Goal: Task Accomplishment & Management: Use online tool/utility

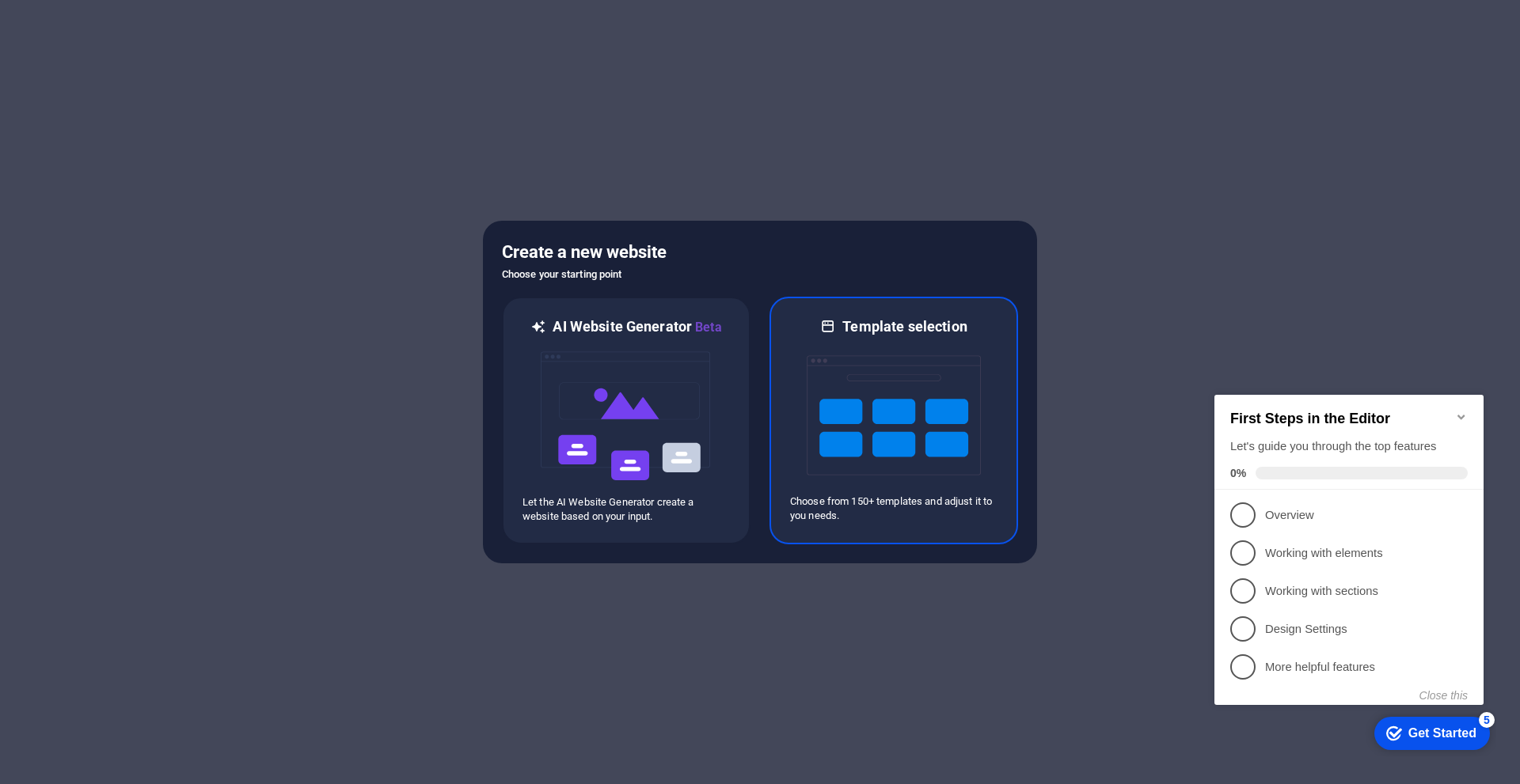
click at [842, 419] on img at bounding box center [893, 414] width 174 height 158
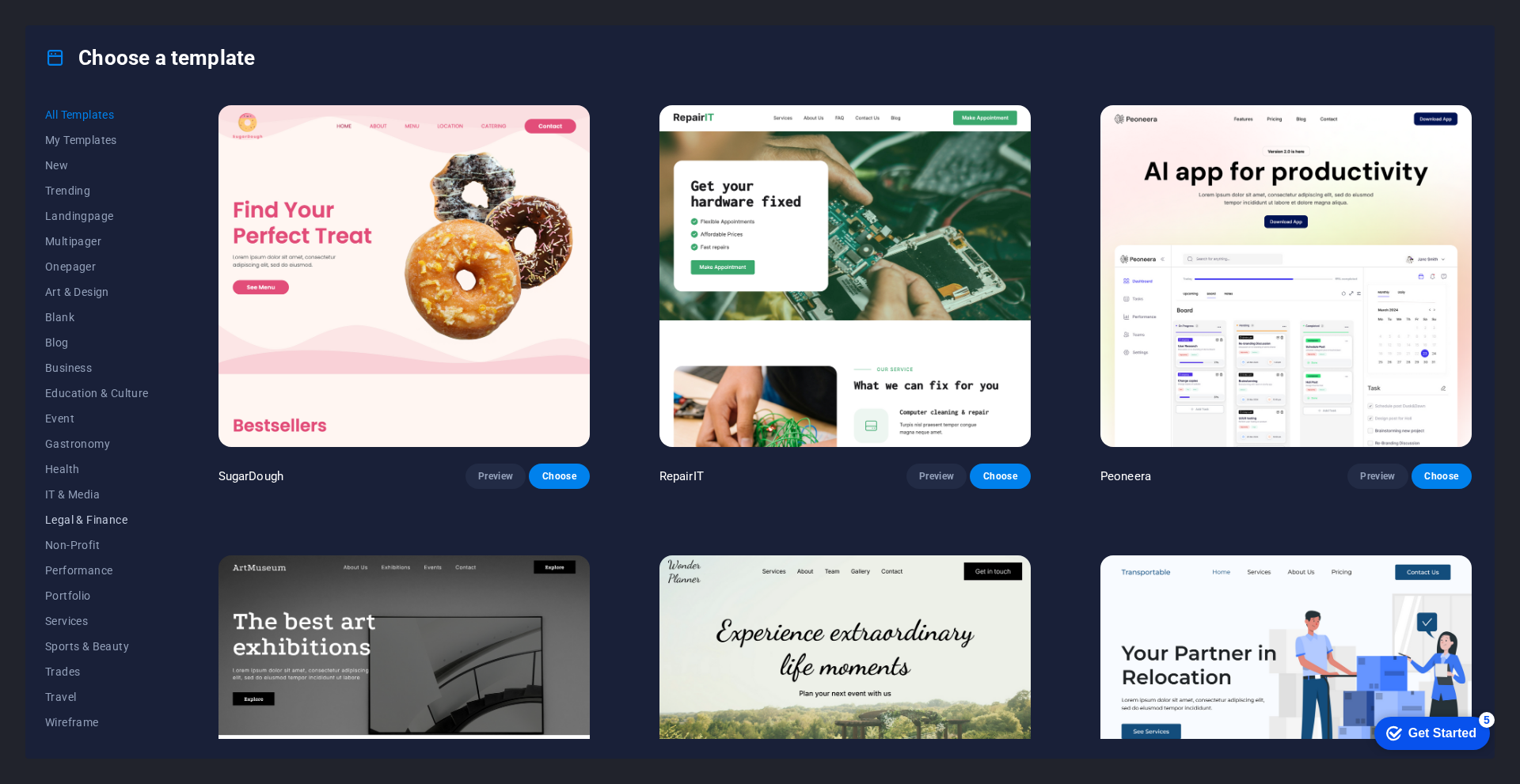
click at [82, 515] on span "Legal & Finance" at bounding box center [97, 520] width 104 height 13
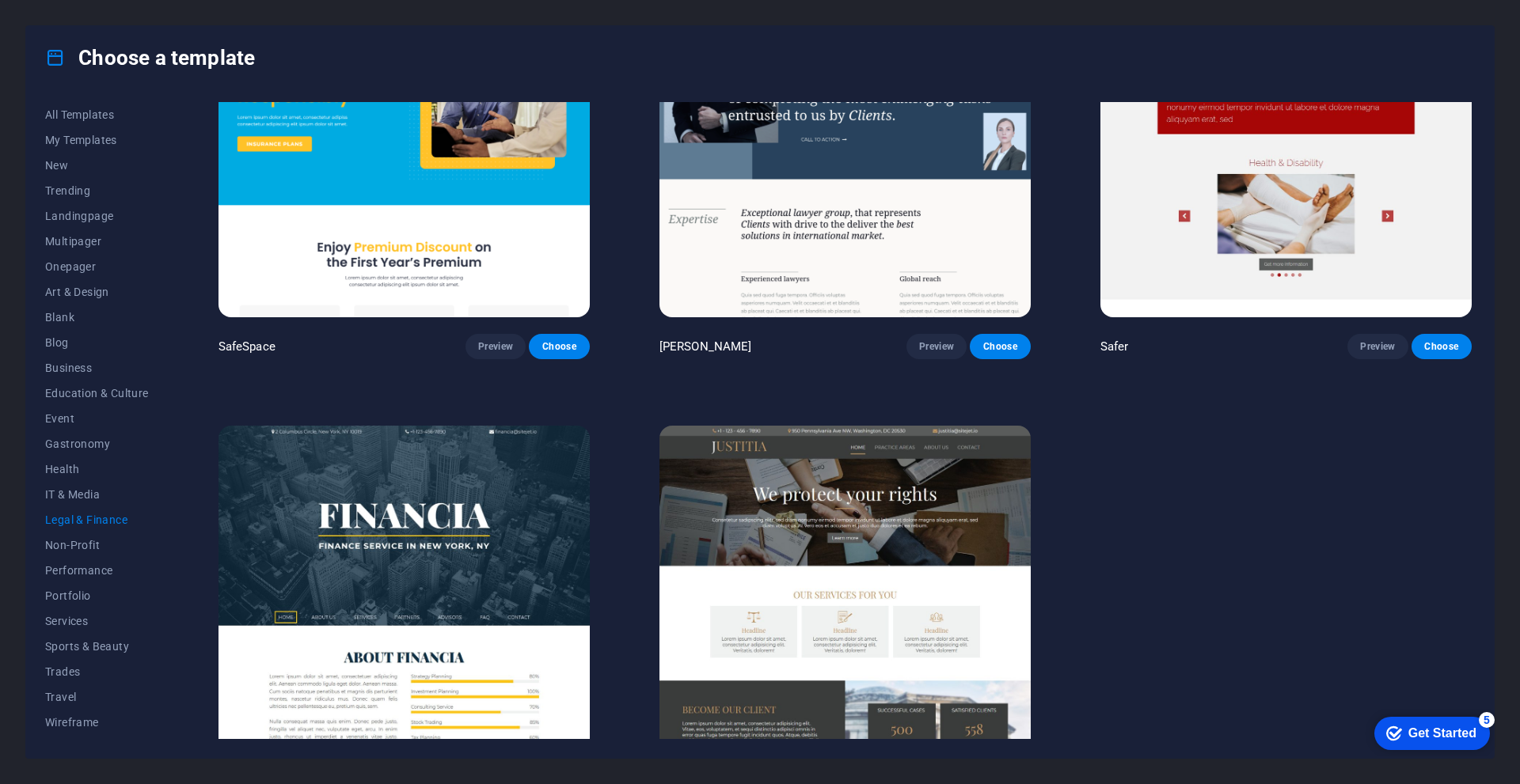
scroll to position [197, 0]
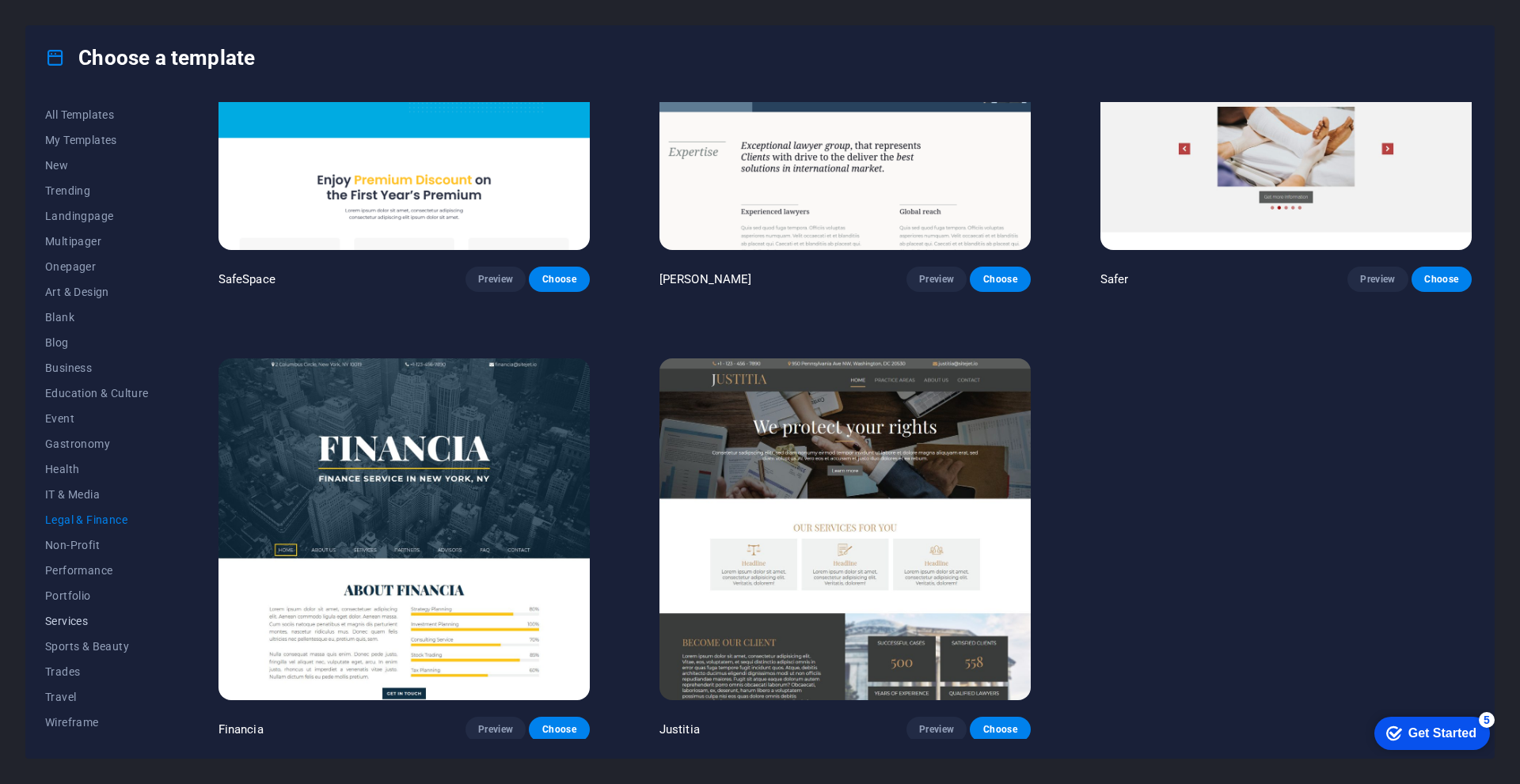
click at [58, 615] on span "Services" at bounding box center [97, 622] width 104 height 13
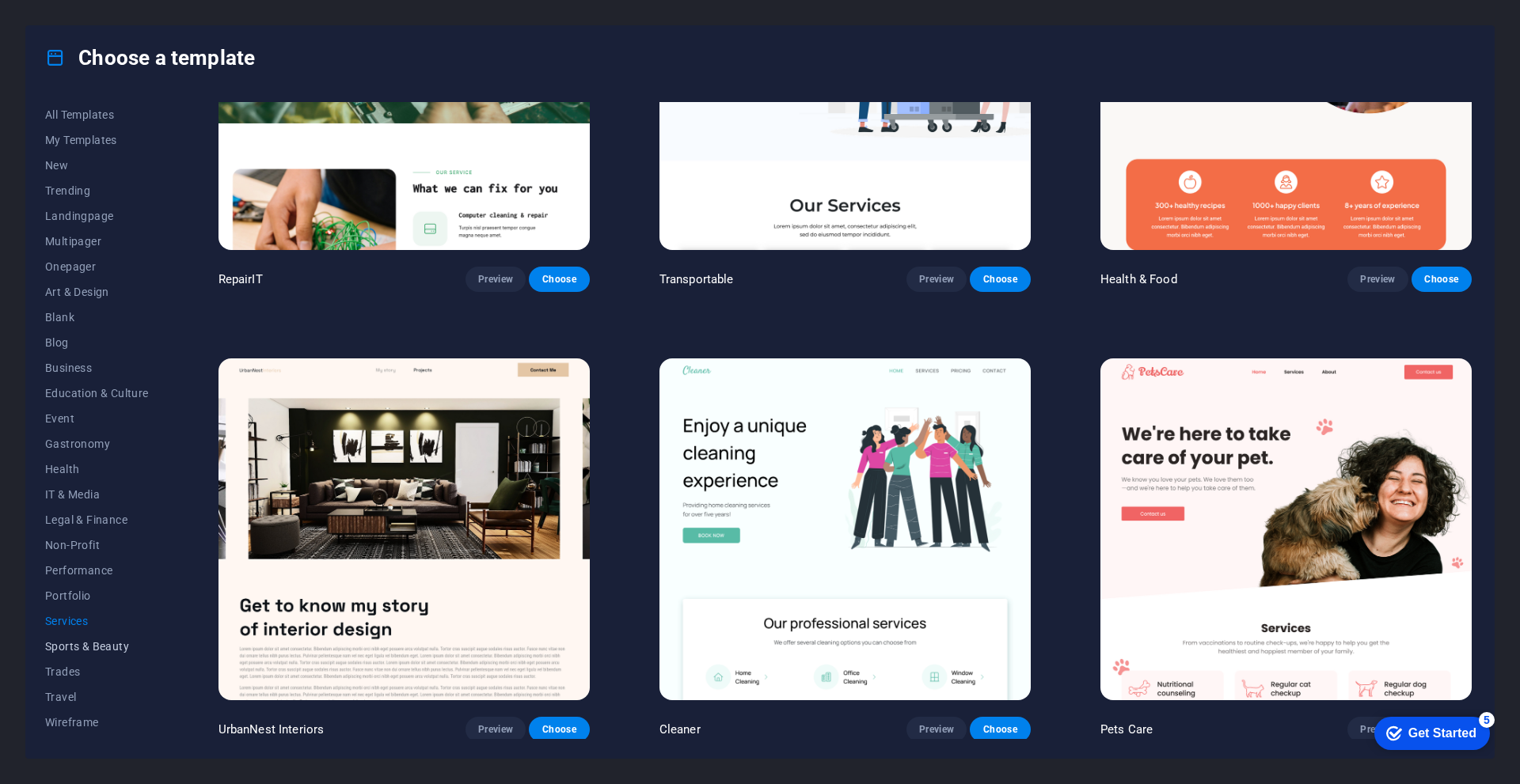
click at [74, 645] on span "Sports & Beauty" at bounding box center [97, 646] width 104 height 13
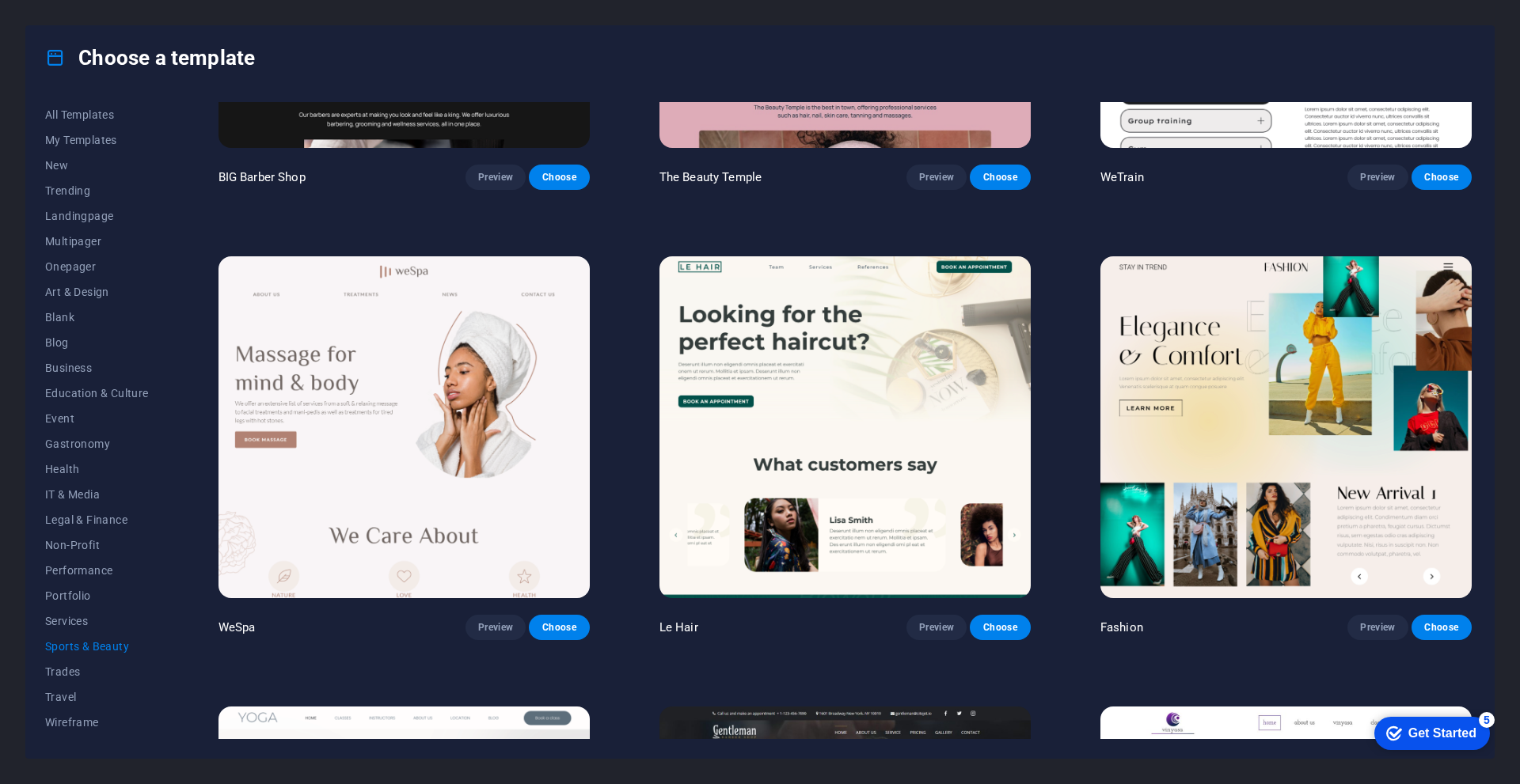
scroll to position [0, 0]
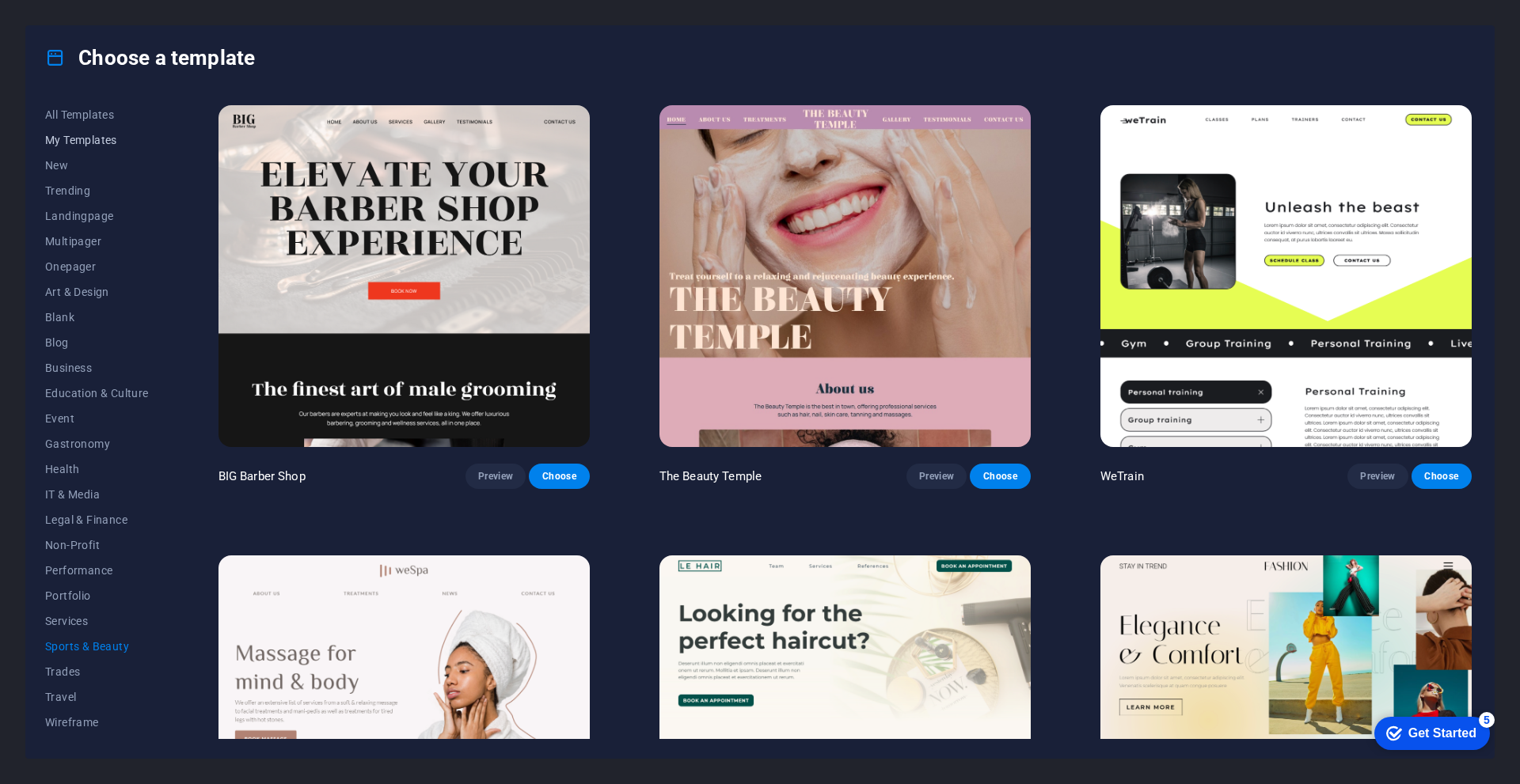
click at [89, 132] on button "My Templates" at bounding box center [97, 141] width 104 height 26
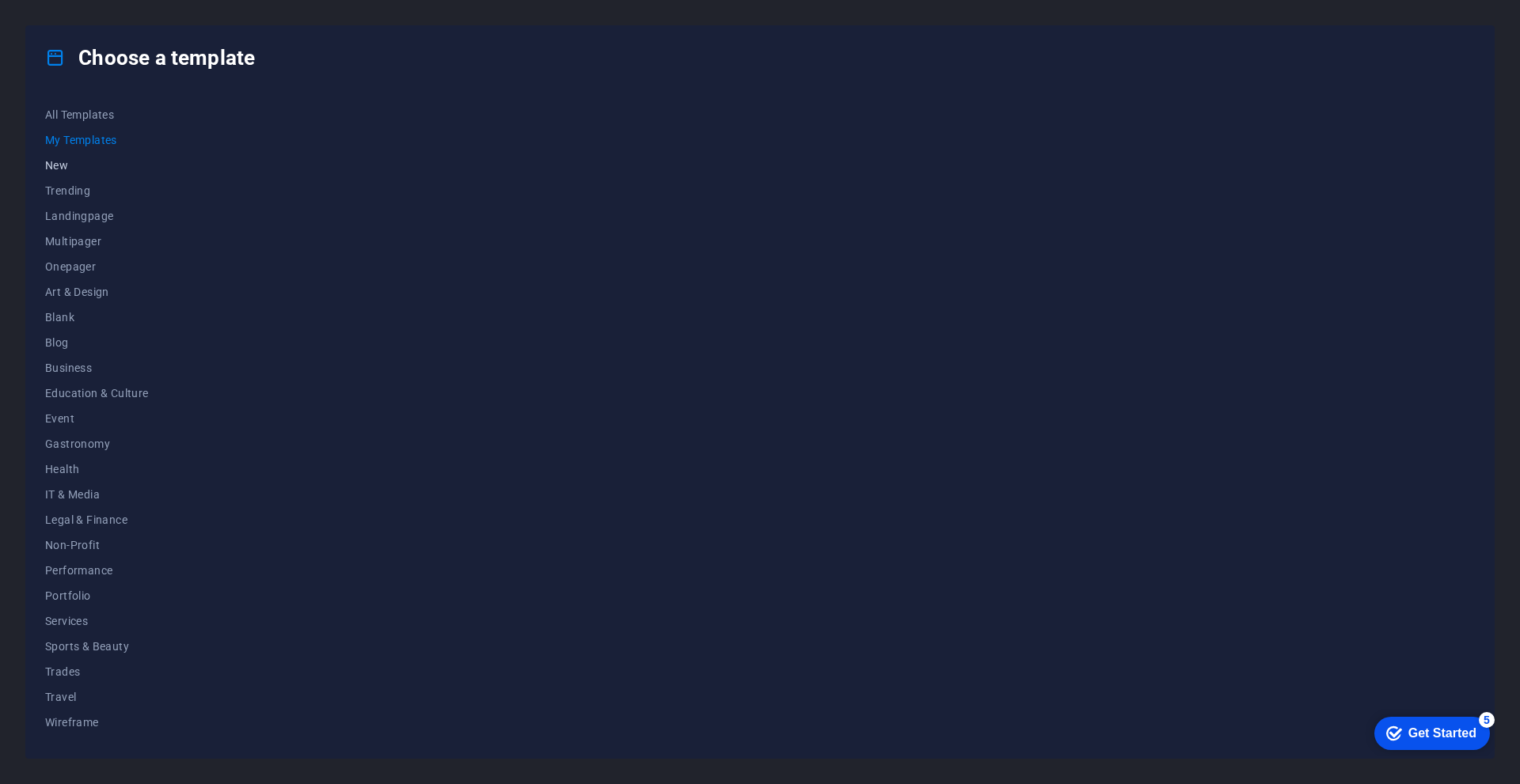
click at [55, 153] on button "New" at bounding box center [97, 165] width 104 height 26
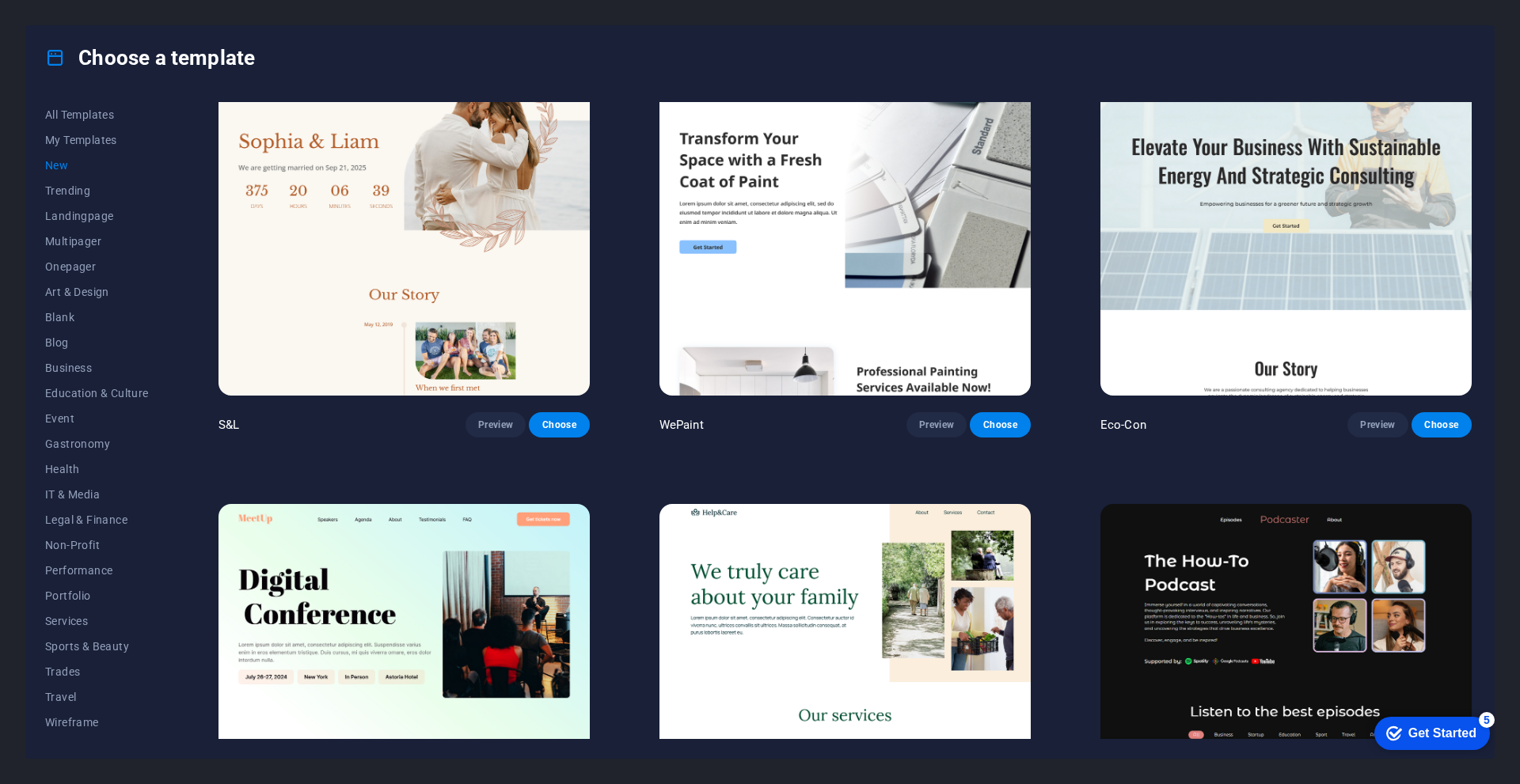
scroll to position [958, 0]
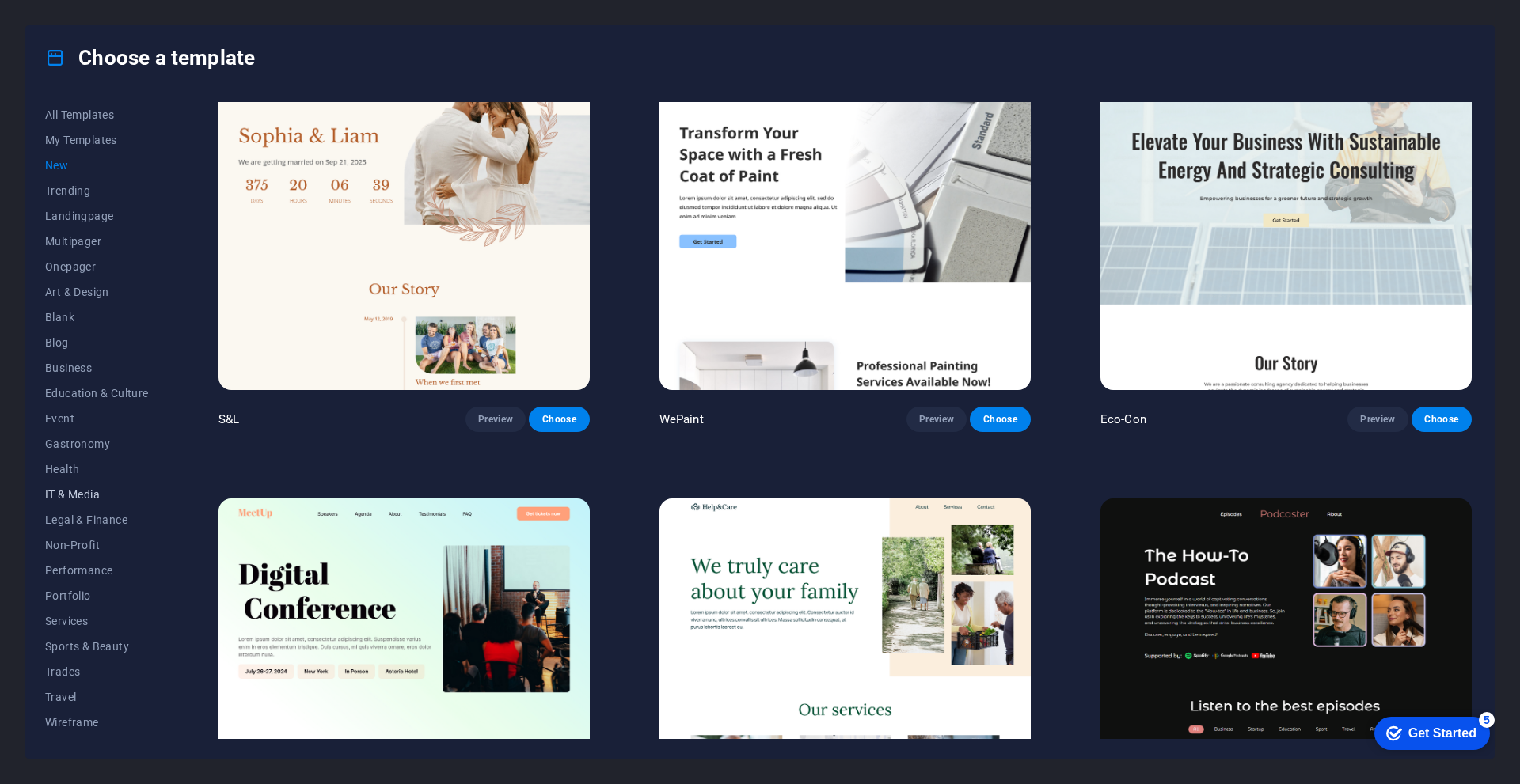
click at [61, 499] on span "IT & Media" at bounding box center [97, 495] width 104 height 13
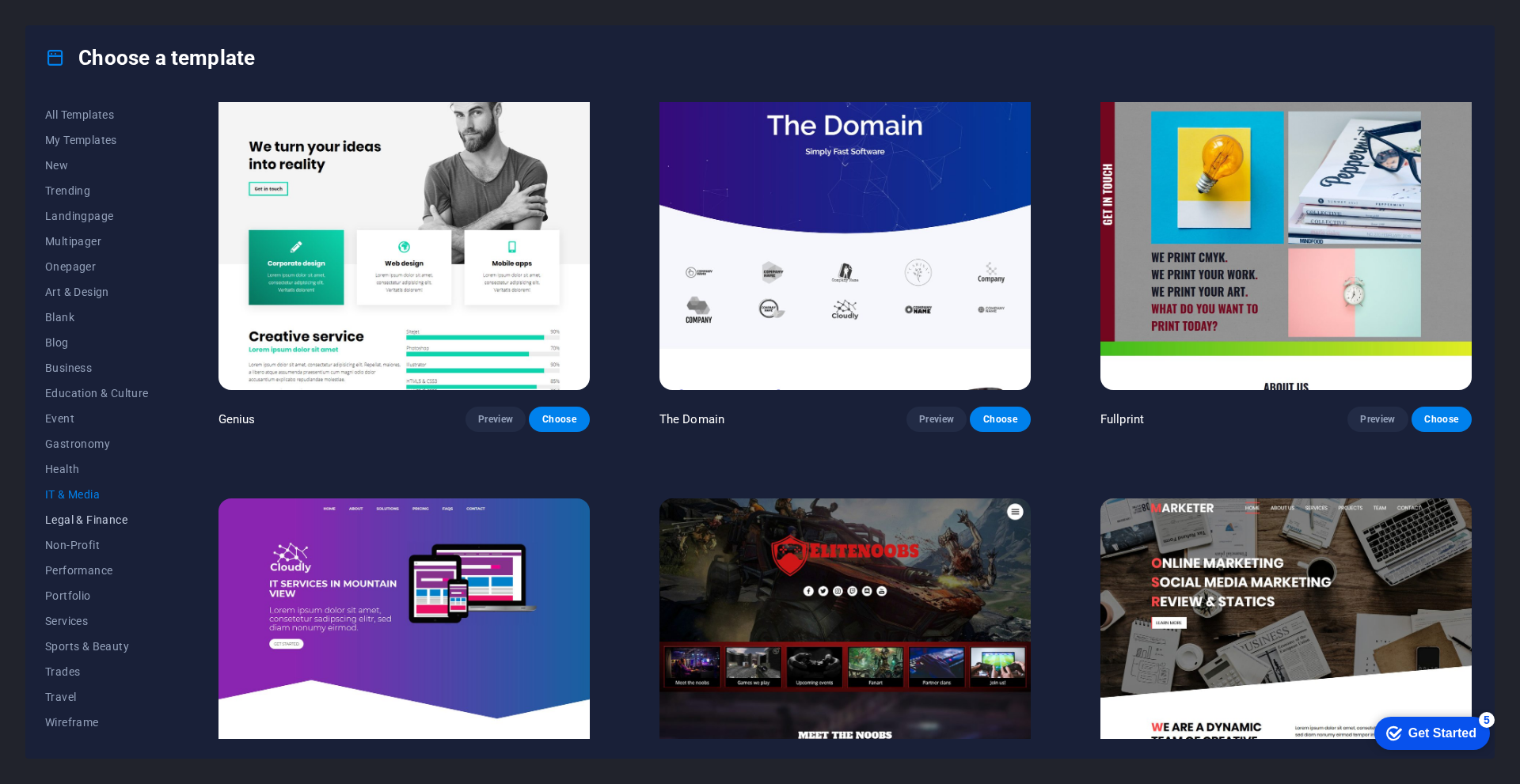
click at [96, 525] on span "Legal & Finance" at bounding box center [97, 520] width 104 height 13
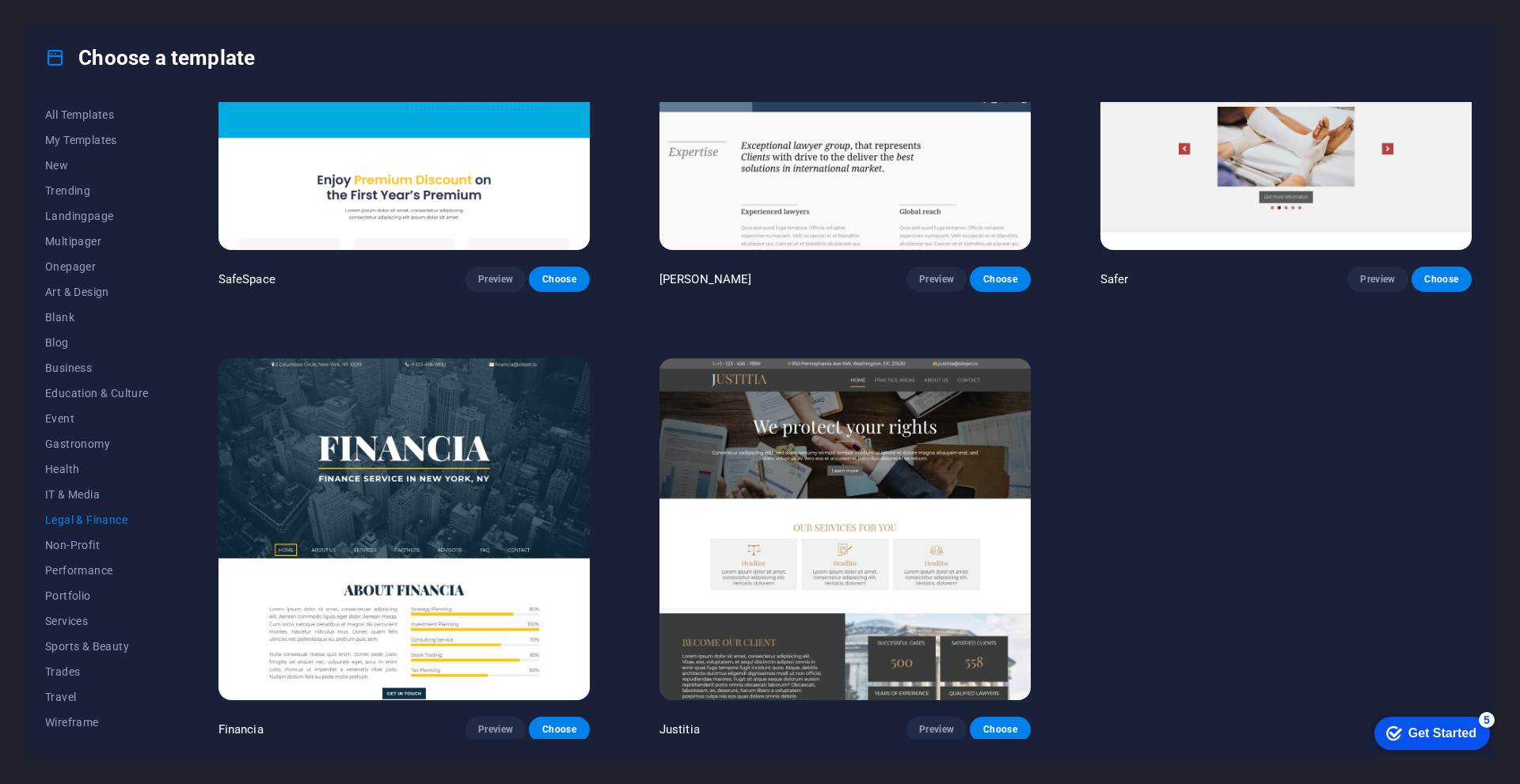
scroll to position [0, 0]
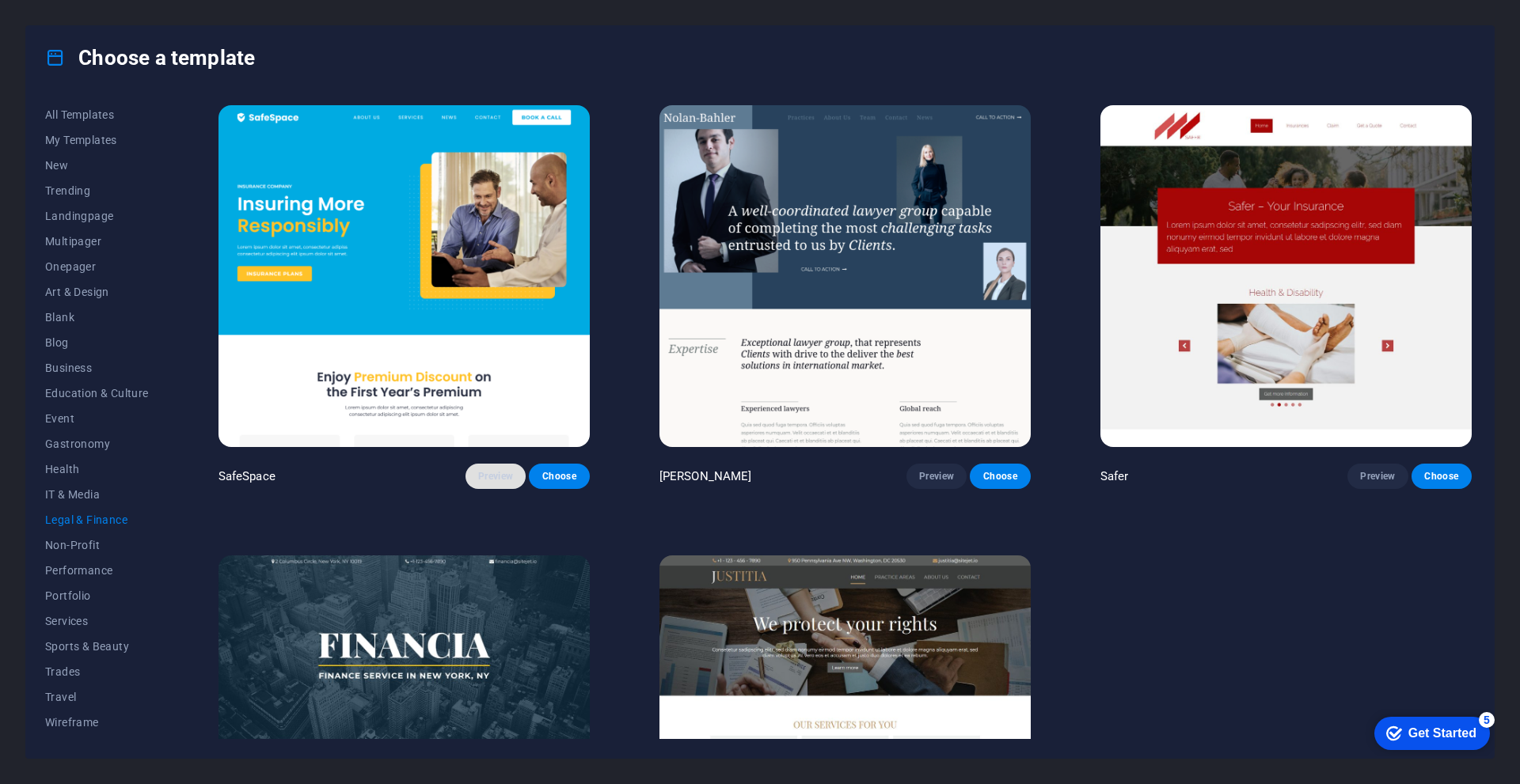
click at [494, 473] on span "Preview" at bounding box center [496, 476] width 35 height 13
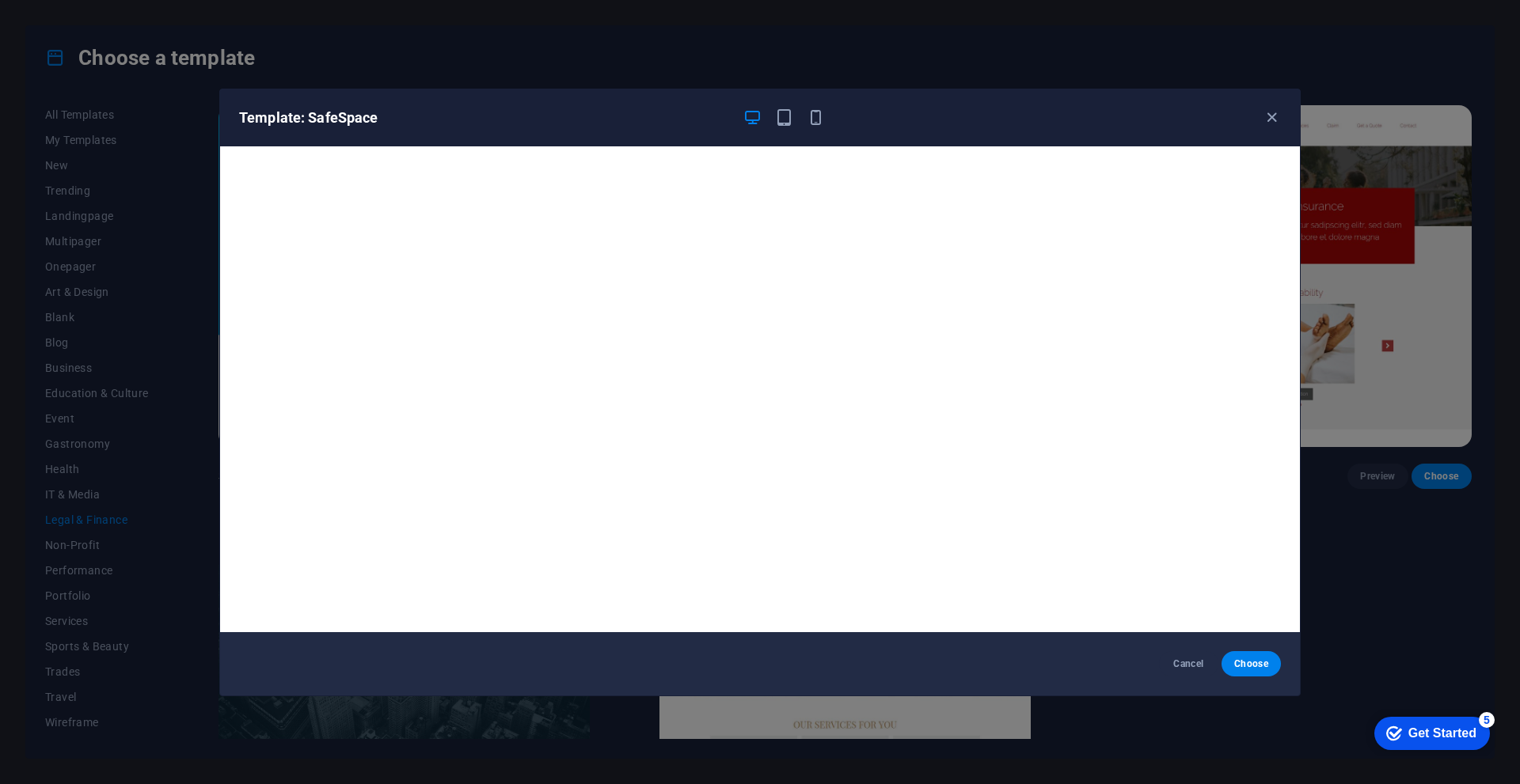
scroll to position [4, 0]
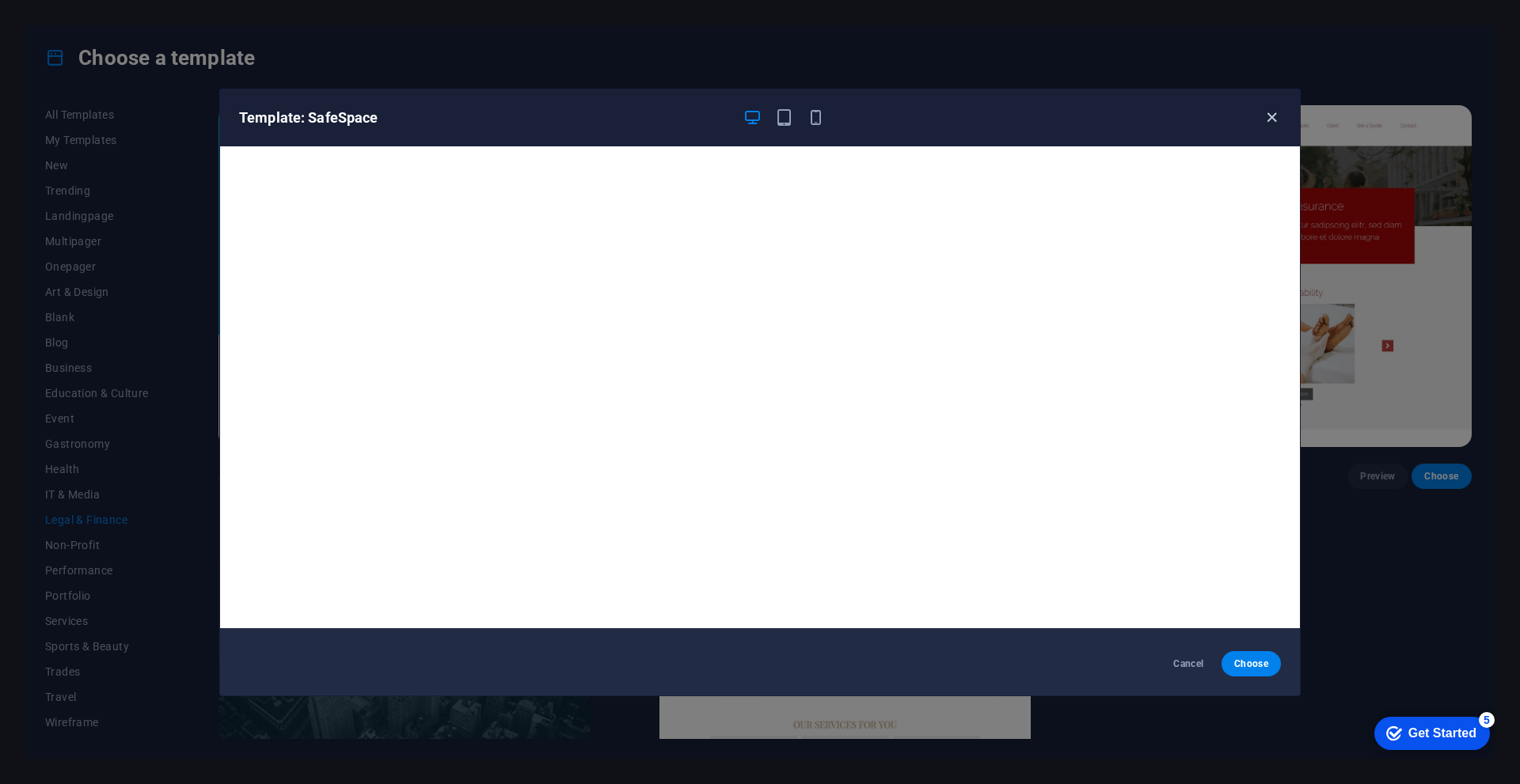
click at [1266, 122] on icon "button" at bounding box center [1272, 118] width 18 height 18
